Goal: Communication & Community: Share content

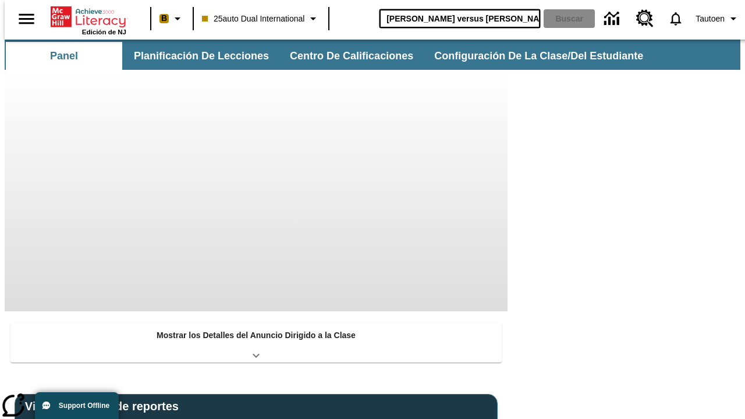
type input "Miguel Ángel versus Leonardo"
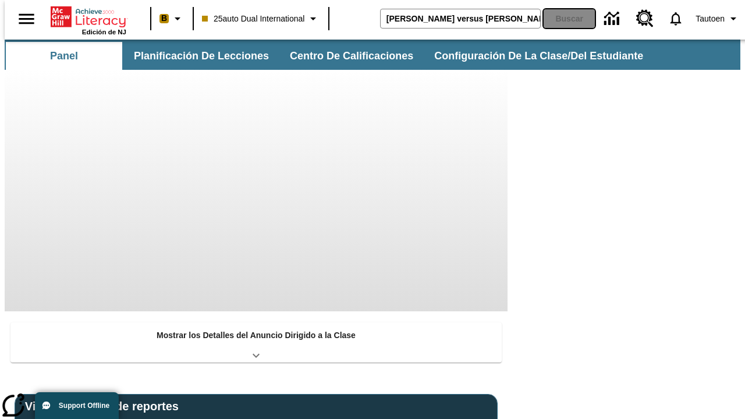
click at [561, 19] on button "Buscar" at bounding box center [568, 18] width 51 height 19
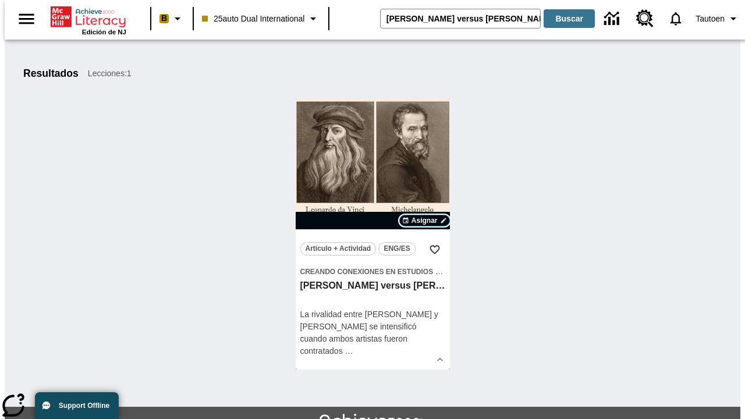
click at [424, 221] on span "Asignar" at bounding box center [424, 220] width 26 height 10
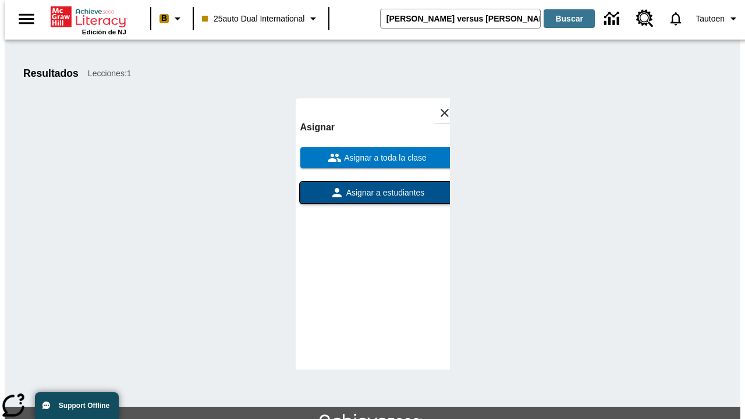
click at [372, 187] on span "Asignar a estudiantes" at bounding box center [384, 193] width 81 height 12
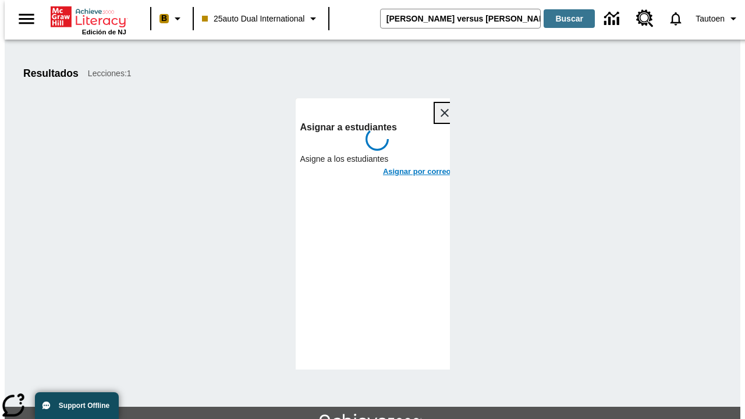
scroll to position [63, 0]
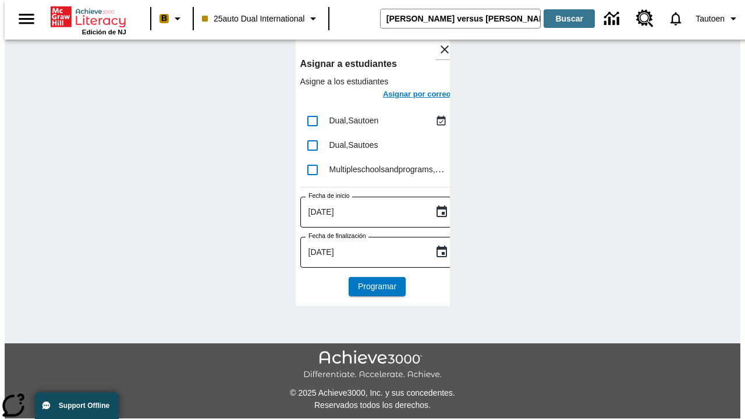
click at [406, 95] on h6 "Asignar por correo" at bounding box center [417, 94] width 68 height 13
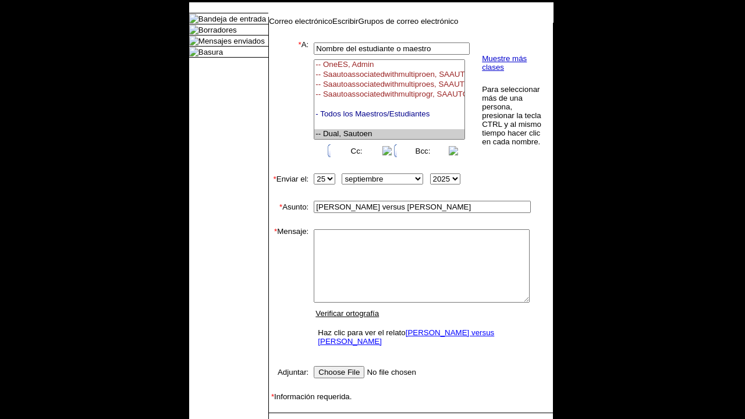
select select "U,21476361,1"
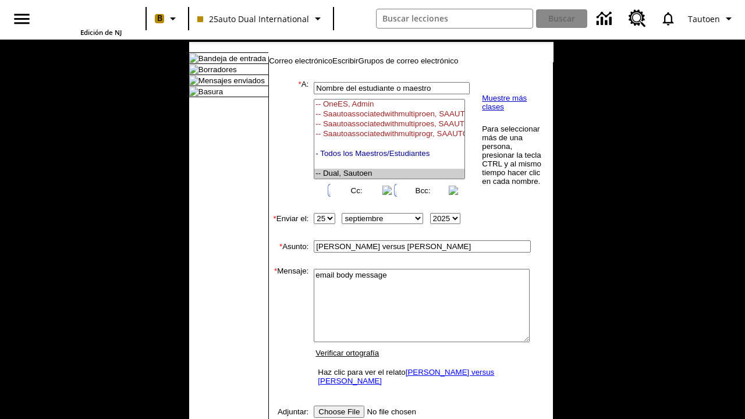
scroll to position [188, 0]
type textarea "email body message"
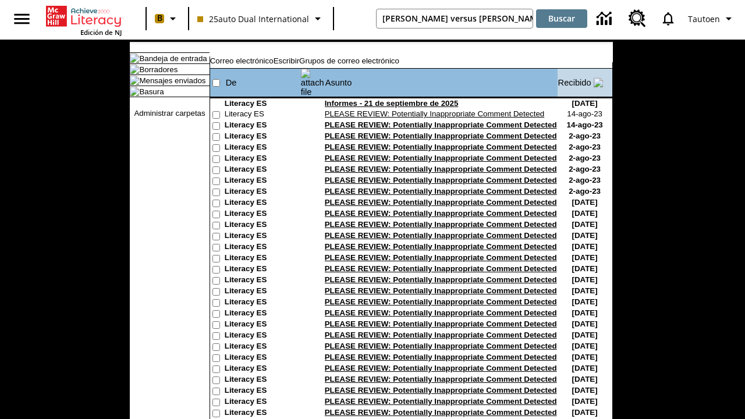
type input "[PERSON_NAME] versus [PERSON_NAME]"
click at [561, 19] on button "Buscar" at bounding box center [561, 18] width 51 height 19
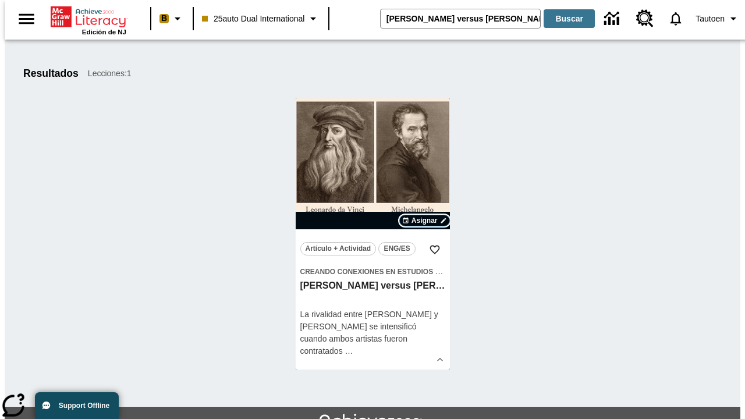
click at [424, 221] on span "Asignar" at bounding box center [424, 220] width 26 height 10
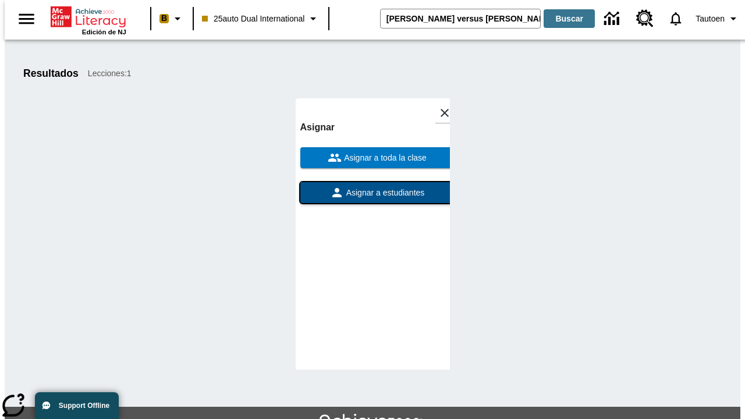
click at [372, 193] on span "Asignar a estudiantes" at bounding box center [384, 193] width 81 height 12
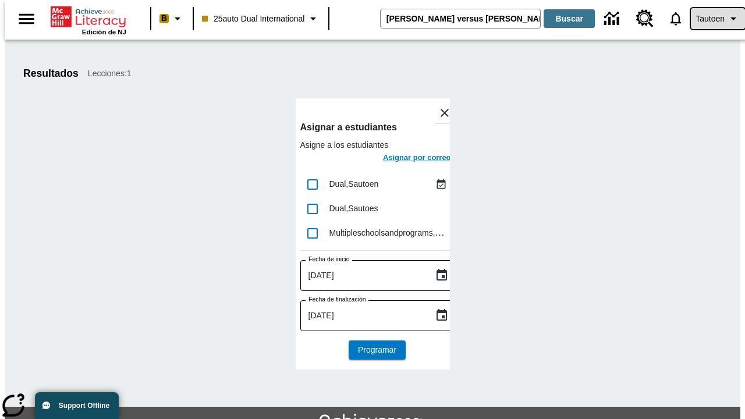
click at [712, 19] on span "Tautoen" at bounding box center [709, 19] width 29 height 12
